Goal: Transaction & Acquisition: Purchase product/service

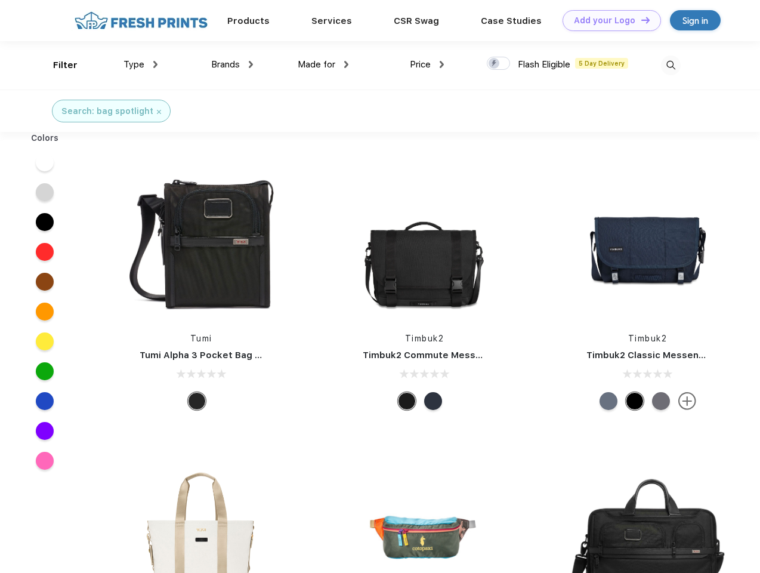
click at [608, 20] on link "Add your Logo Design Tool" at bounding box center [612, 20] width 98 height 21
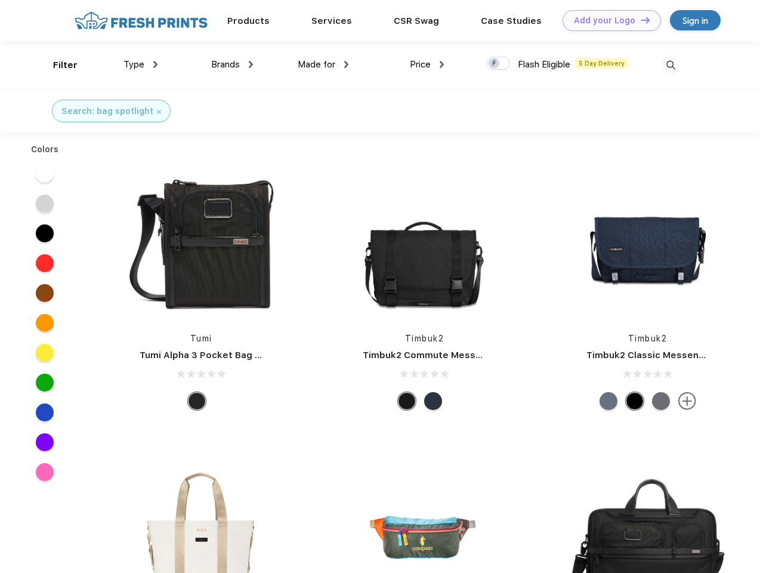
click at [0, 0] on div "Design Tool" at bounding box center [0, 0] width 0 height 0
click at [640, 20] on link "Add your Logo Design Tool" at bounding box center [612, 20] width 98 height 21
click at [57, 65] on div "Filter" at bounding box center [65, 65] width 24 height 14
click at [141, 64] on span "Type" at bounding box center [134, 64] width 21 height 11
click at [232, 64] on span "Brands" at bounding box center [225, 64] width 29 height 11
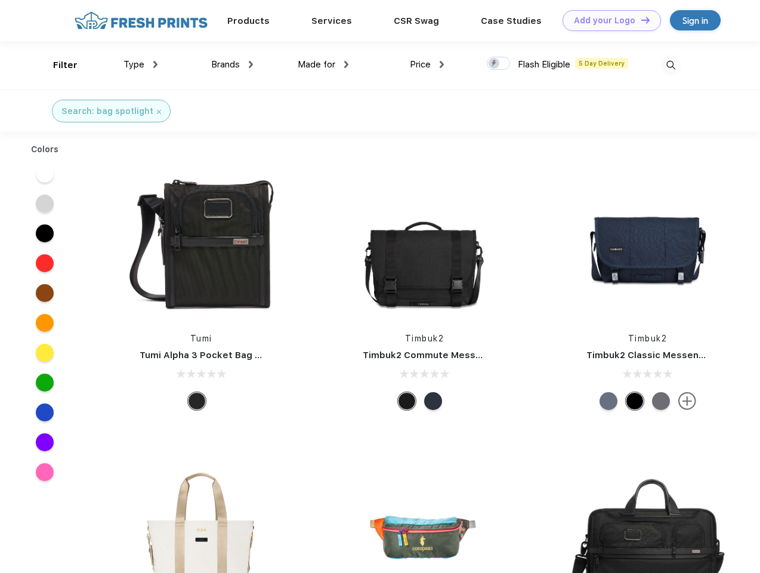
click at [324, 64] on span "Made for" at bounding box center [317, 64] width 38 height 11
click at [427, 64] on span "Price" at bounding box center [420, 64] width 21 height 11
click at [499, 64] on div at bounding box center [498, 63] width 23 height 13
click at [495, 64] on input "checkbox" at bounding box center [491, 60] width 8 height 8
click at [671, 65] on img at bounding box center [671, 66] width 20 height 20
